Goal: Task Accomplishment & Management: Manage account settings

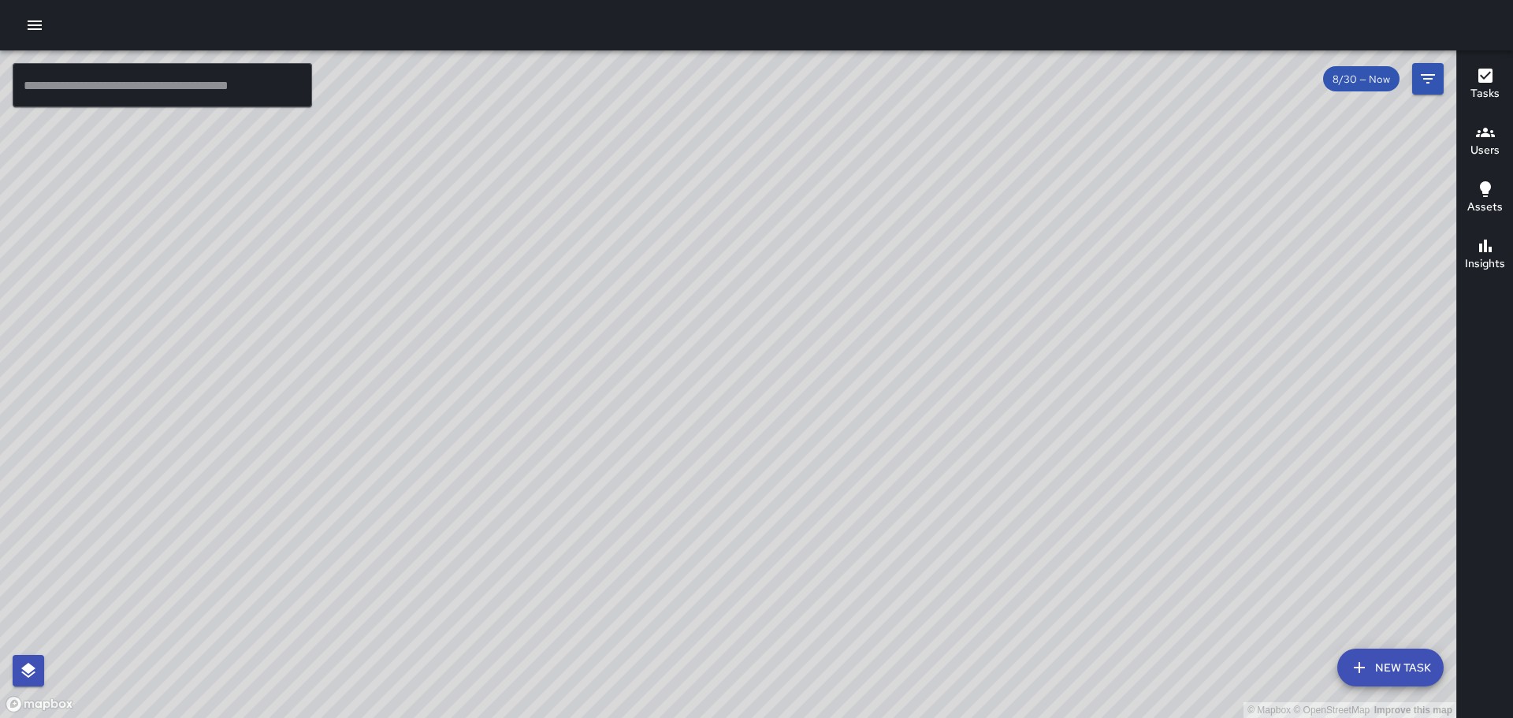
click at [32, 20] on icon "button" at bounding box center [34, 25] width 19 height 19
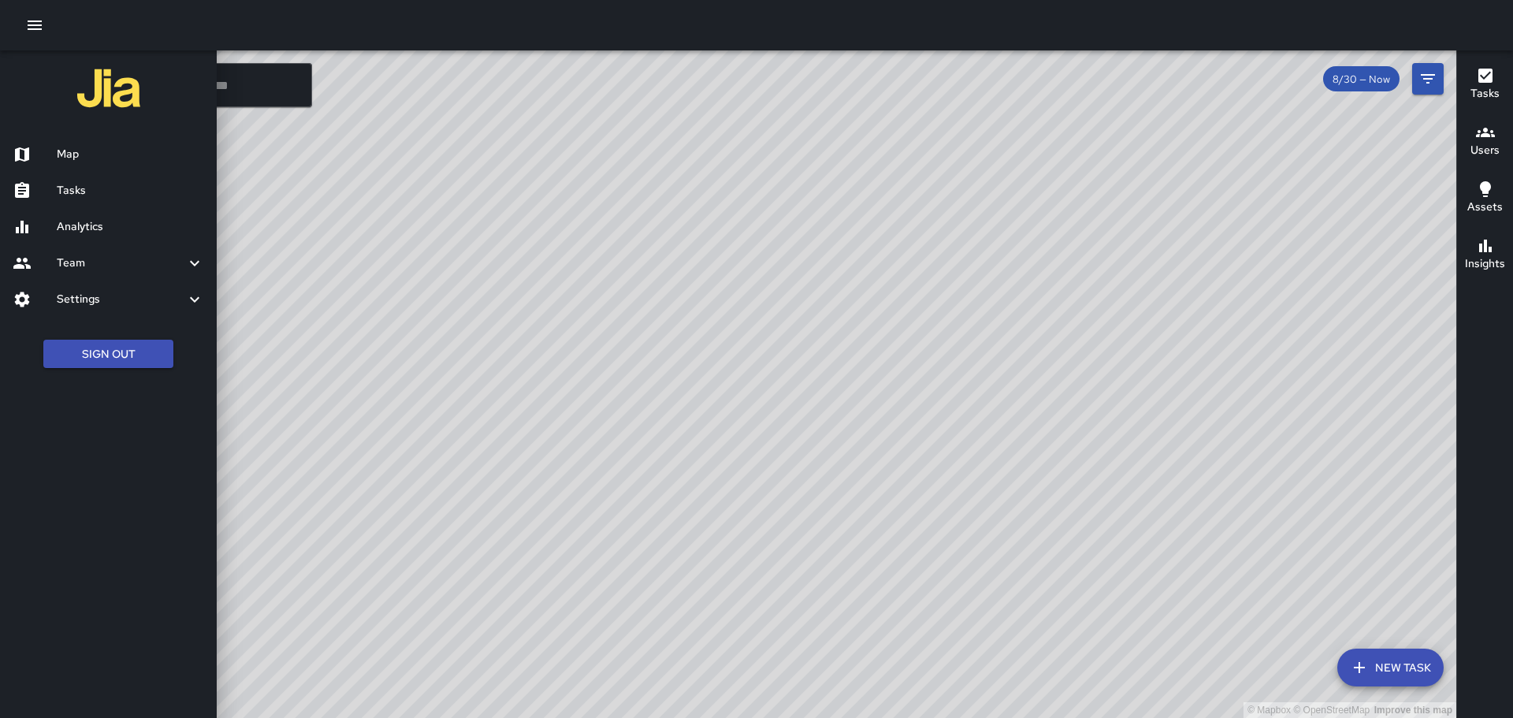
click at [362, 477] on div at bounding box center [756, 359] width 1513 height 718
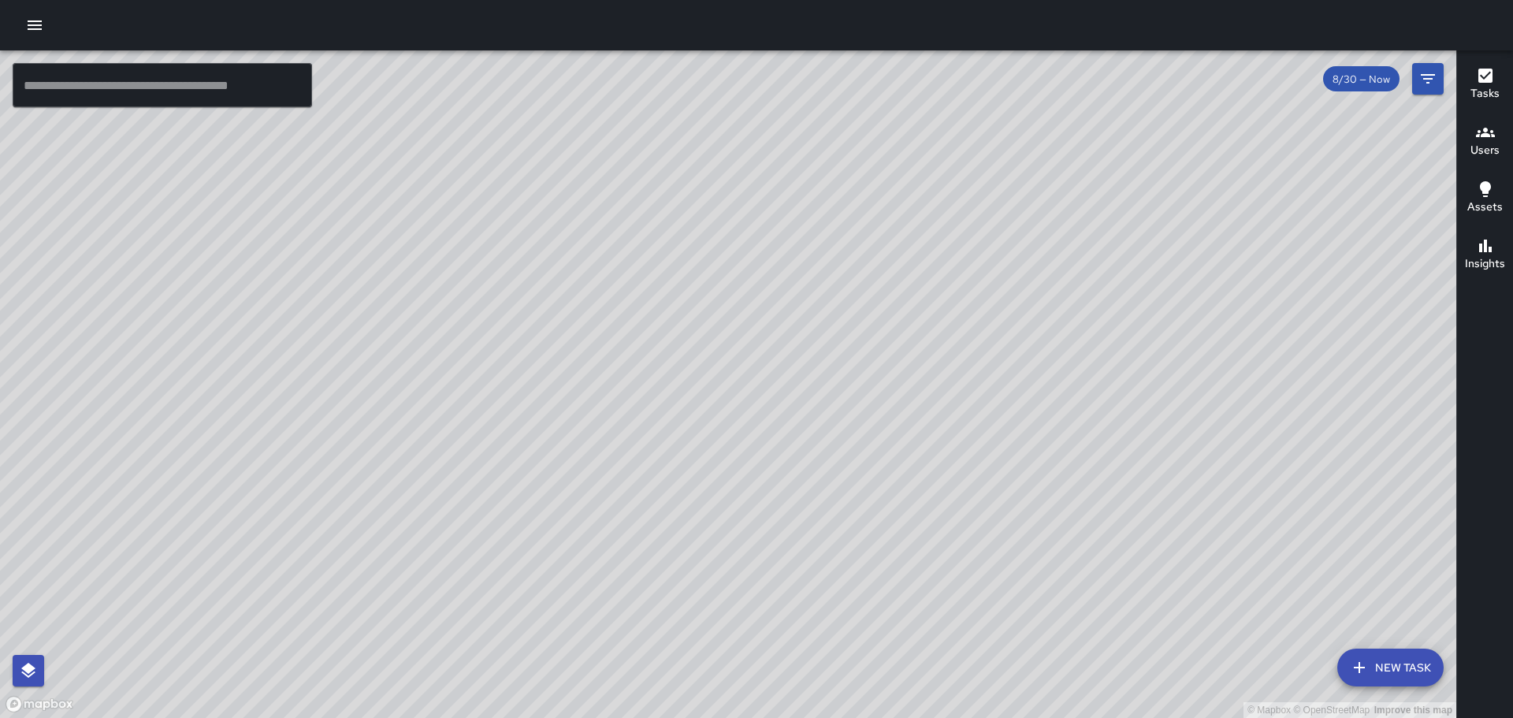
drag, startPoint x: 804, startPoint y: 409, endPoint x: 958, endPoint y: 315, distance: 180.7
click at [958, 315] on div "© Mapbox © OpenStreetMap Improve this map" at bounding box center [728, 384] width 1456 height 668
drag, startPoint x: 955, startPoint y: 333, endPoint x: 154, endPoint y: 408, distance: 804.2
click at [154, 408] on div "© Mapbox © OpenStreetMap Improve this map" at bounding box center [728, 384] width 1456 height 668
drag, startPoint x: 402, startPoint y: 485, endPoint x: 518, endPoint y: 645, distance: 197.5
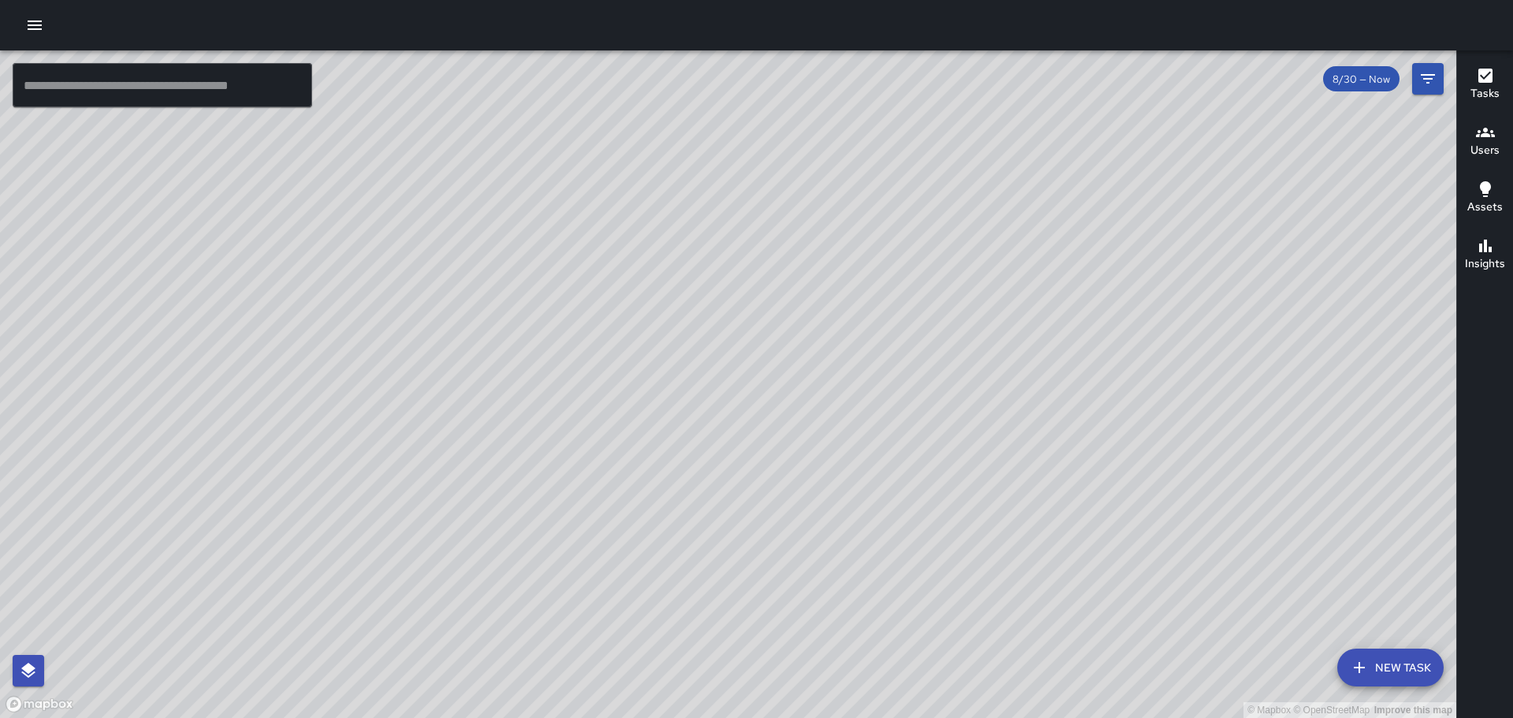
click at [541, 661] on div "© Mapbox © OpenStreetMap Improve this map" at bounding box center [728, 384] width 1456 height 668
drag, startPoint x: 478, startPoint y: 262, endPoint x: 338, endPoint y: 221, distance: 145.9
click at [335, 214] on div "© Mapbox © OpenStreetMap Improve this map" at bounding box center [728, 384] width 1456 height 668
drag, startPoint x: 466, startPoint y: 407, endPoint x: 337, endPoint y: 259, distance: 196.6
click at [337, 259] on div "© Mapbox © OpenStreetMap Improve this map" at bounding box center [728, 384] width 1456 height 668
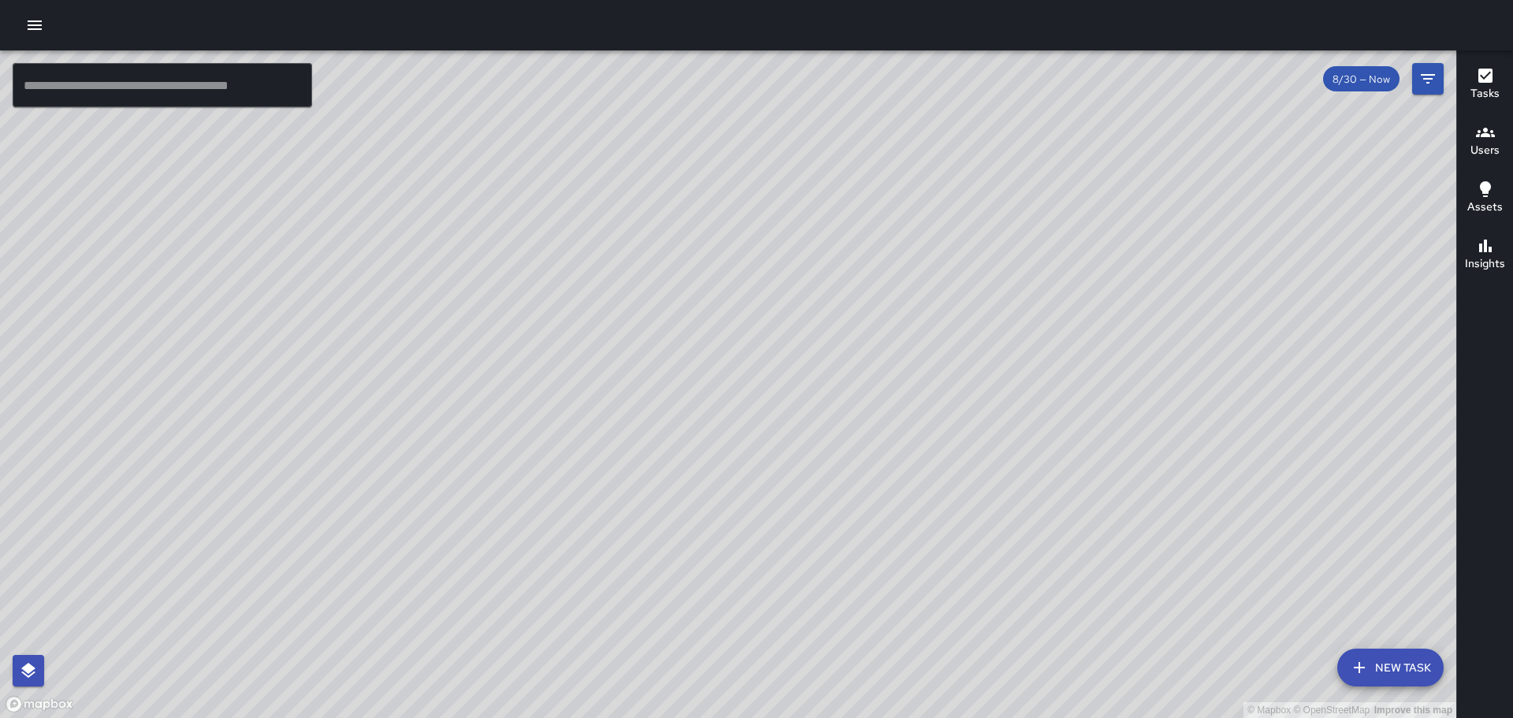
click at [1481, 129] on icon "button" at bounding box center [1485, 132] width 19 height 19
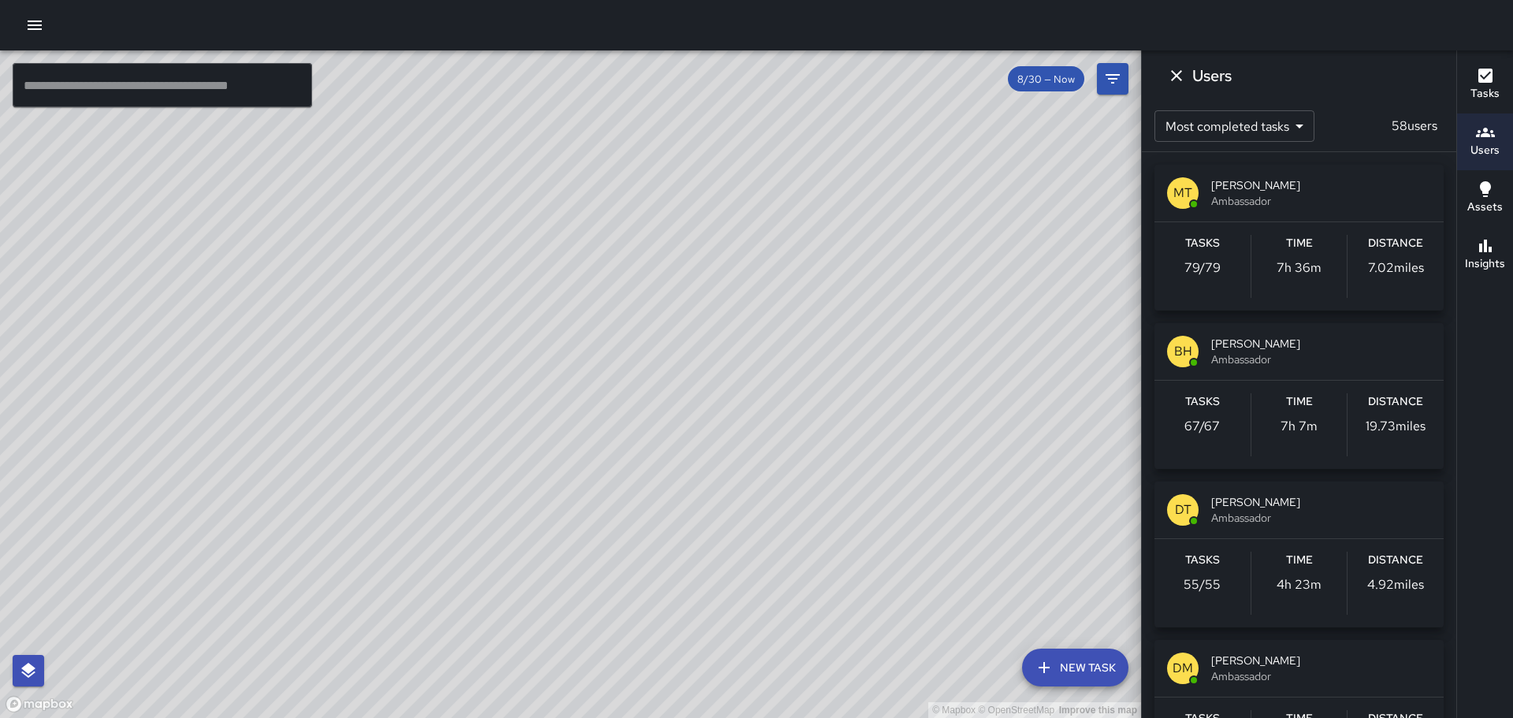
click at [31, 23] on icon "button" at bounding box center [34, 25] width 19 height 19
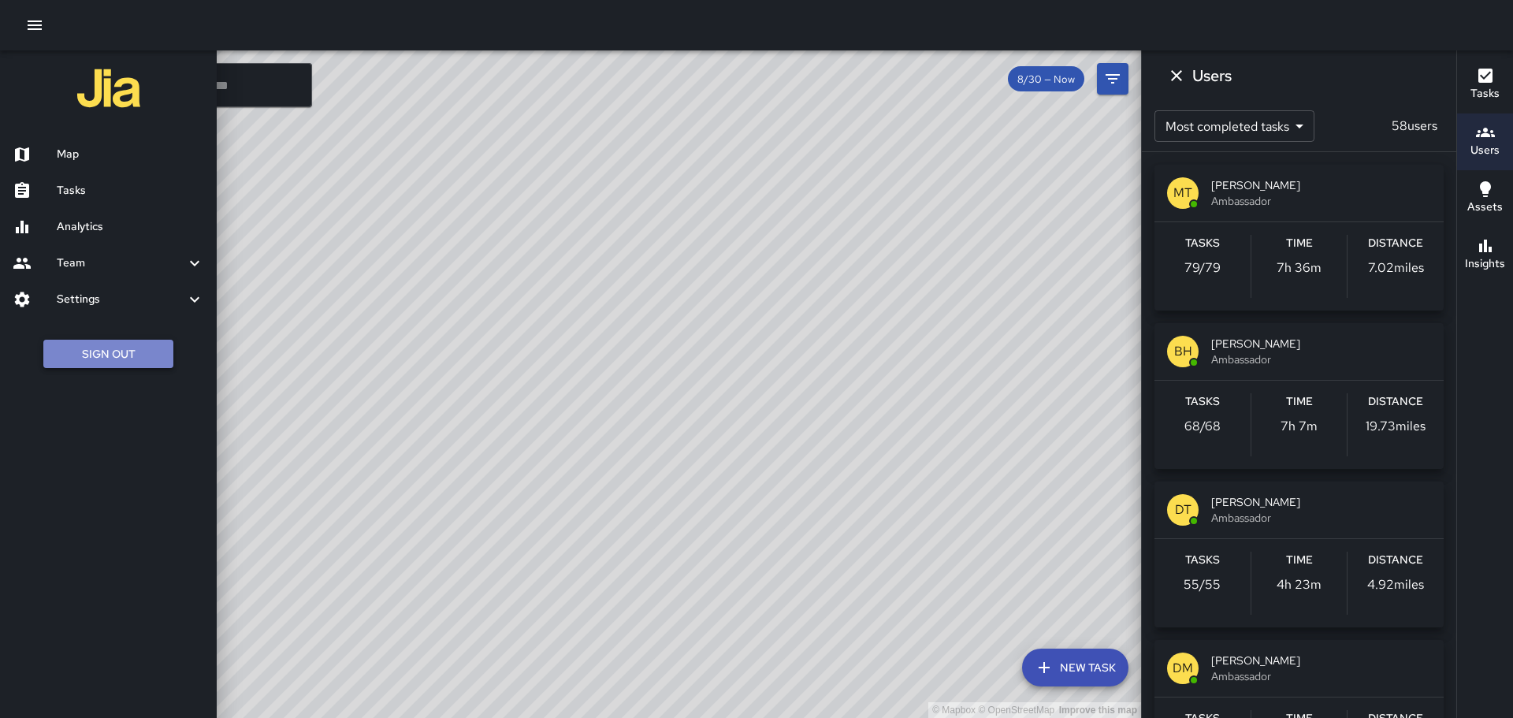
click at [102, 344] on button "Sign Out" at bounding box center [108, 354] width 130 height 29
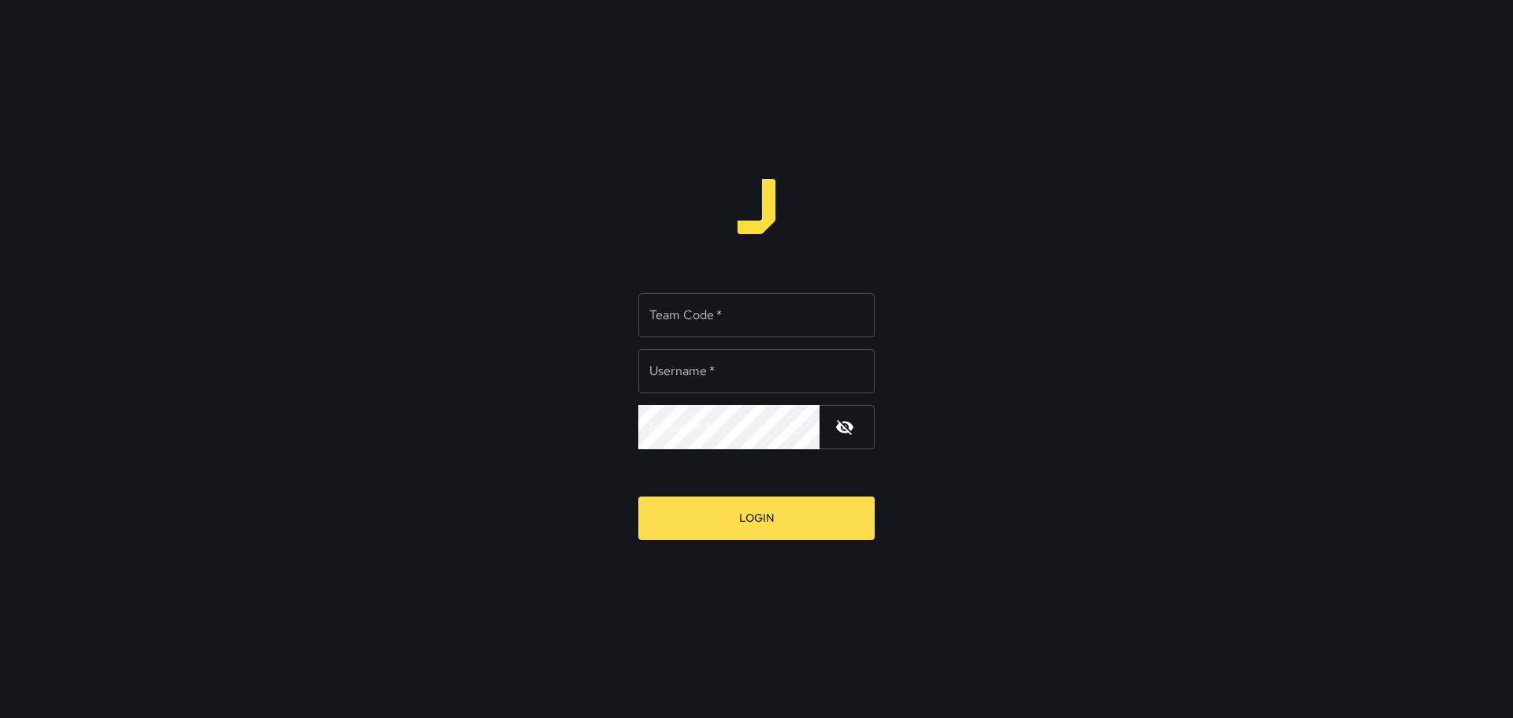
type input "*****"
